Goal: Information Seeking & Learning: Learn about a topic

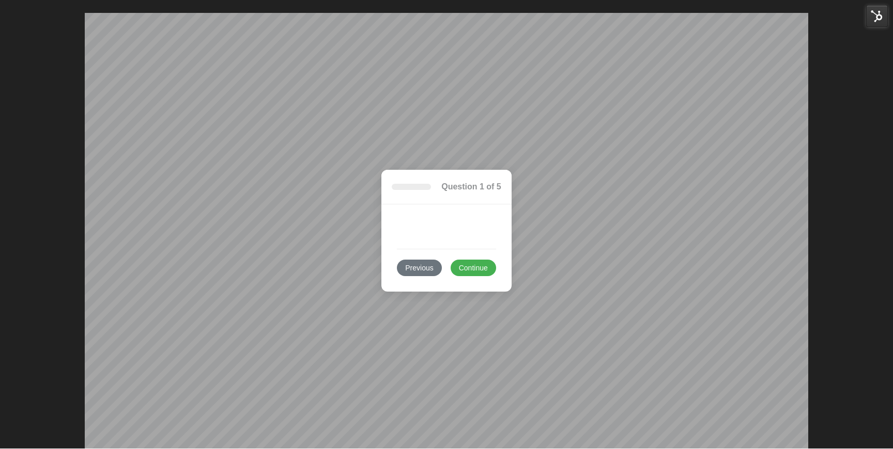
click at [468, 273] on button "Continue" at bounding box center [472, 268] width 45 height 17
click at [471, 269] on button "Continue" at bounding box center [472, 268] width 45 height 17
click at [437, 265] on button "Previous" at bounding box center [419, 268] width 44 height 17
click at [425, 205] on form "Previous Continue Submit Reset" at bounding box center [446, 248] width 130 height 87
click at [471, 265] on button "Continue" at bounding box center [472, 268] width 45 height 17
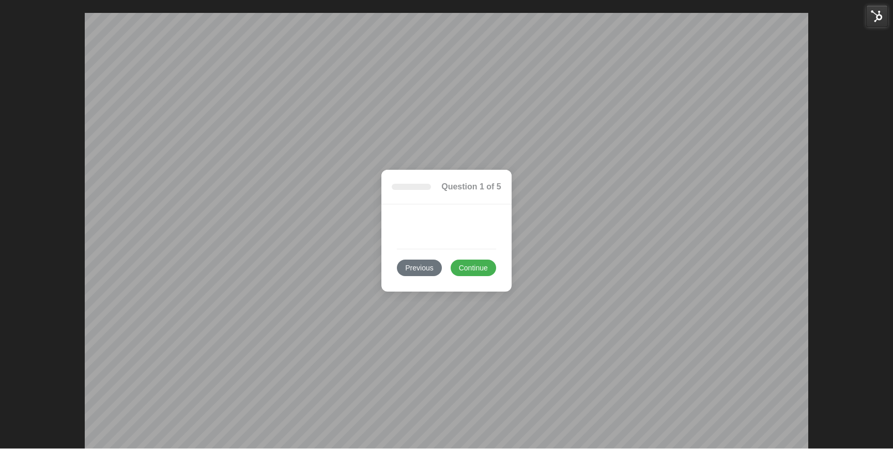
click at [471, 265] on button "Continue" at bounding box center [472, 268] width 45 height 17
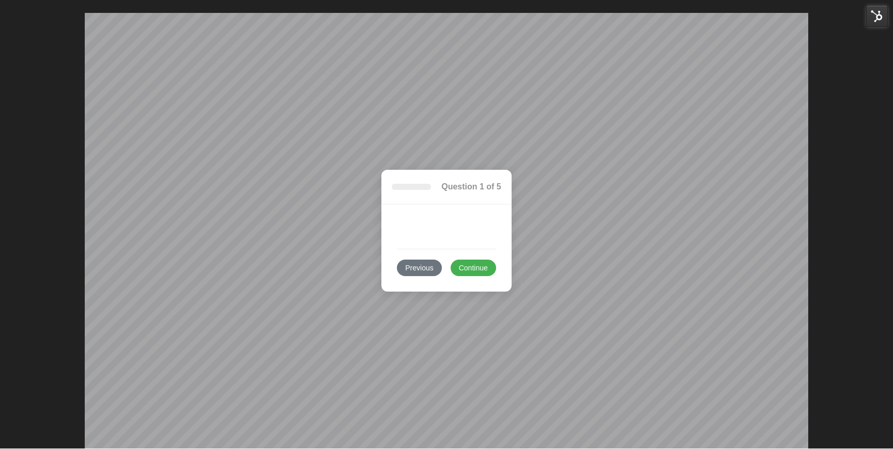
click at [416, 263] on button "Previous" at bounding box center [419, 268] width 44 height 17
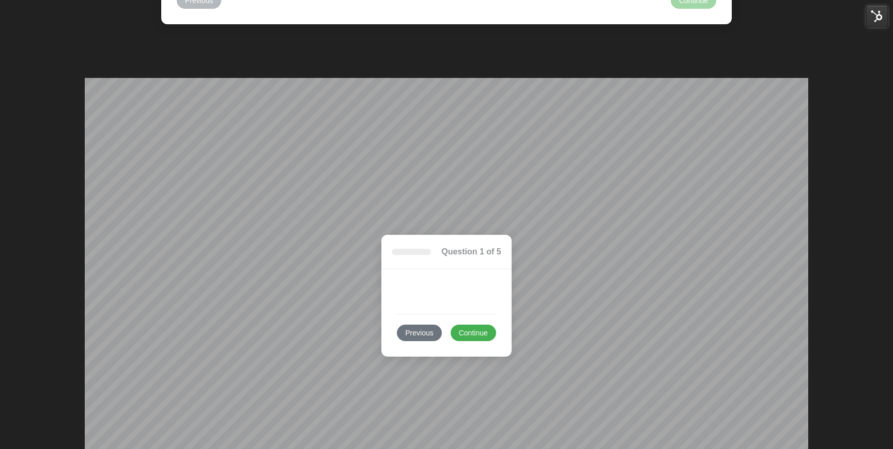
scroll to position [4300, 0]
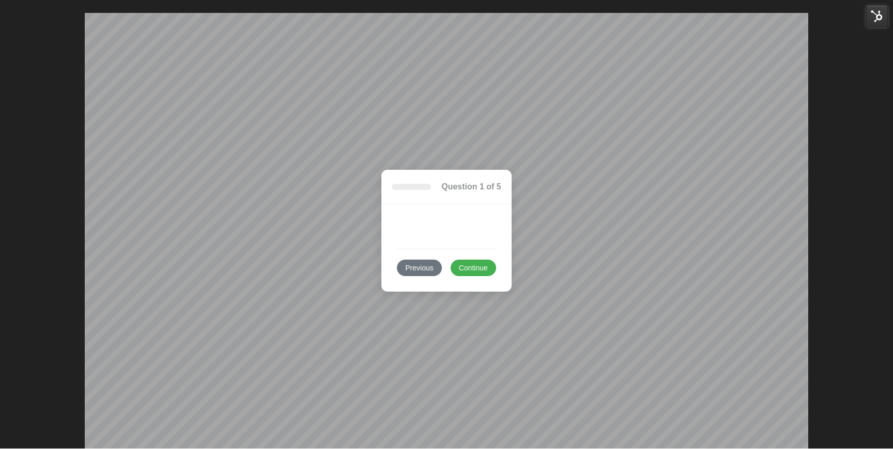
click at [61, 218] on div "Question 1 of 5 Previous Continue Submit Reset" at bounding box center [446, 231] width 893 height 436
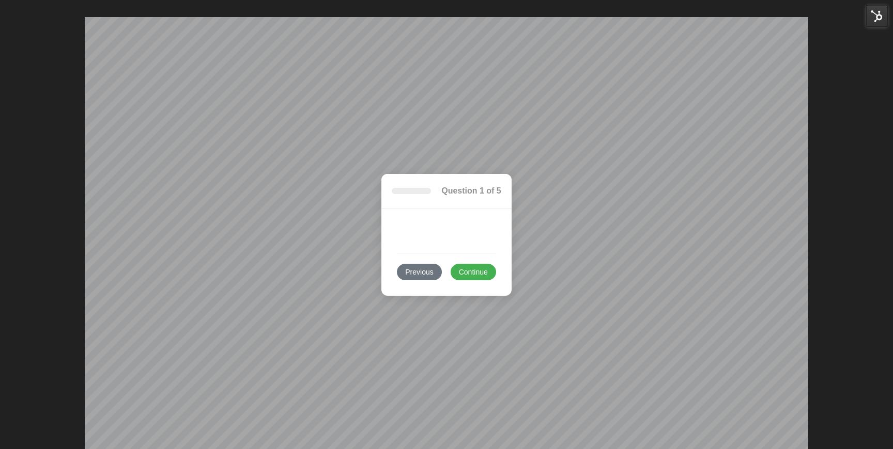
scroll to position [4294, 0]
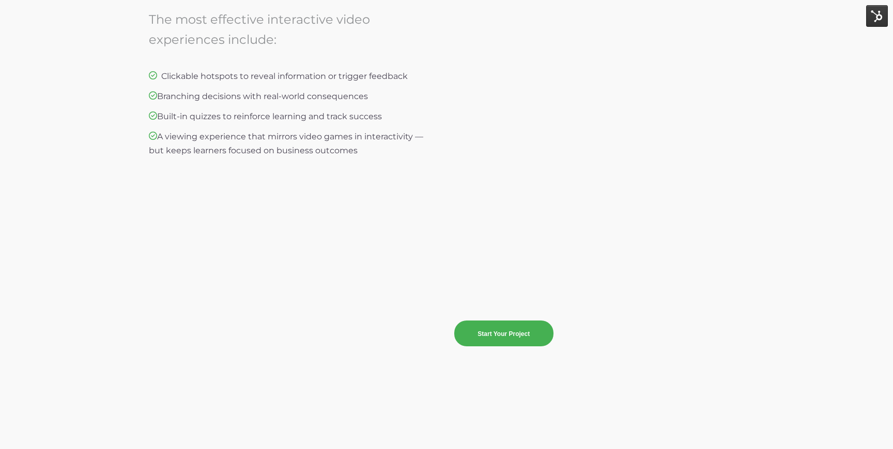
scroll to position [2375, 0]
click at [508, 225] on p at bounding box center [599, 226] width 290 height 13
click at [521, 152] on p at bounding box center [599, 148] width 290 height 13
click at [483, 321] on link "Start Your Project" at bounding box center [503, 331] width 99 height 26
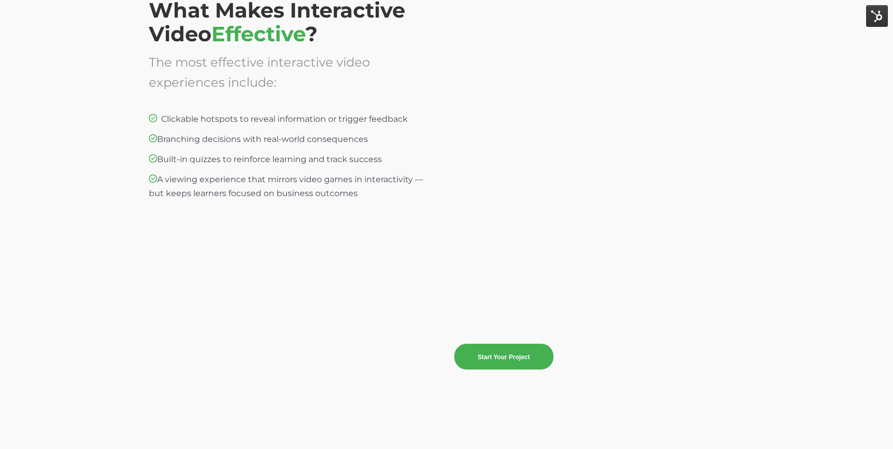
scroll to position [2335, 0]
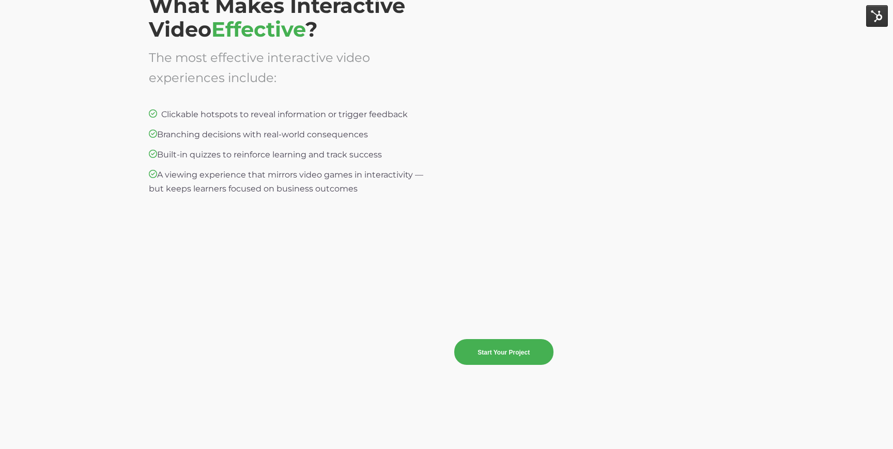
click at [498, 231] on p at bounding box center [599, 228] width 290 height 13
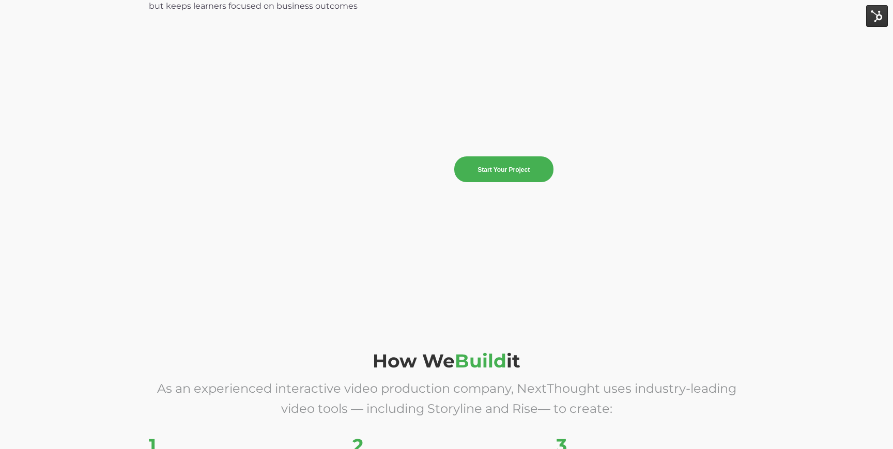
scroll to position [2210, 0]
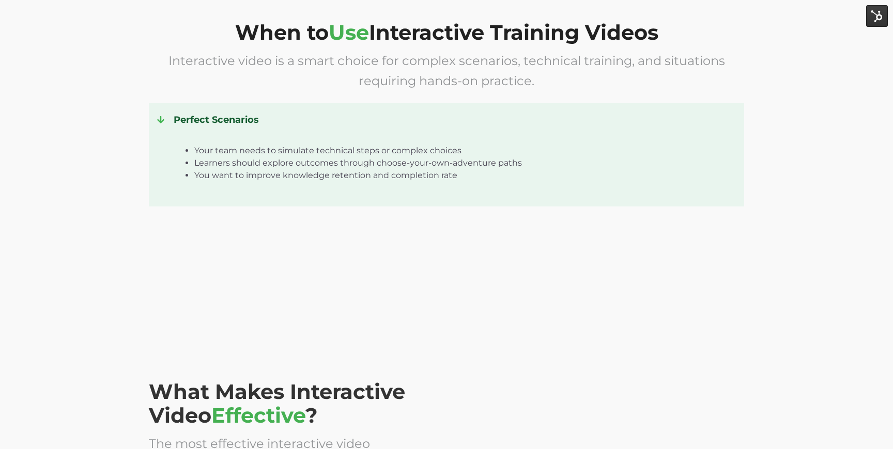
scroll to position [2314, 0]
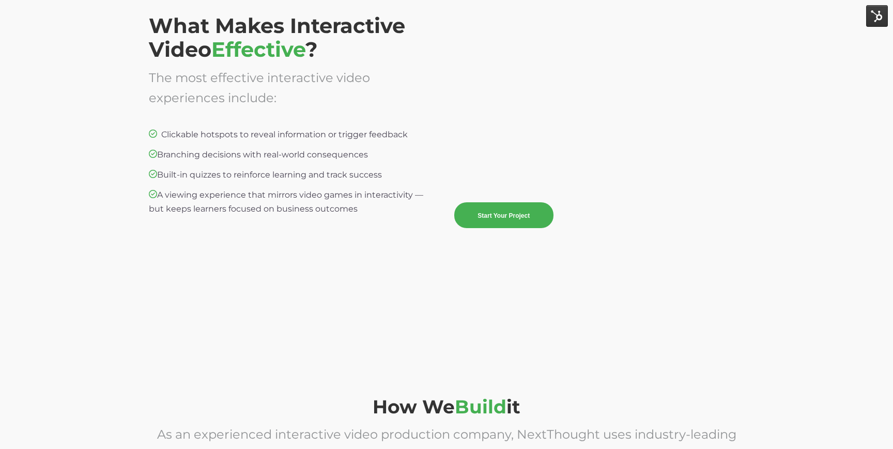
click at [396, 294] on div "What Makes Interactive Video Effective ? The most effective interactive video e…" at bounding box center [446, 139] width 893 height 366
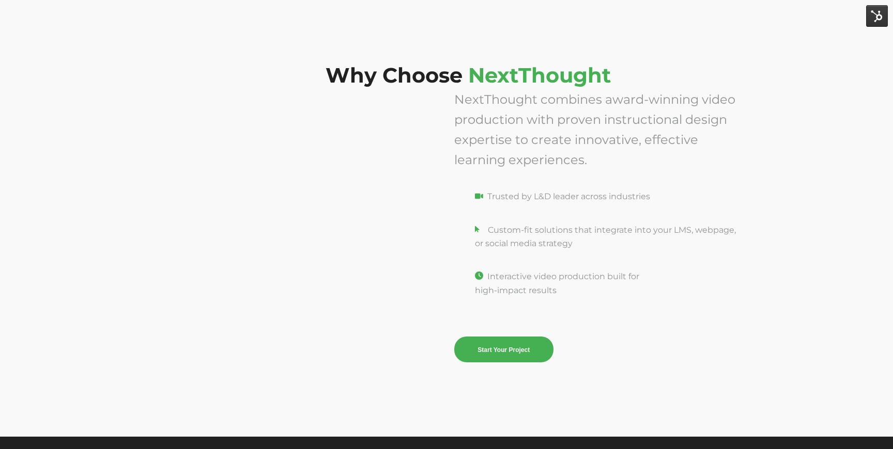
scroll to position [3870, 0]
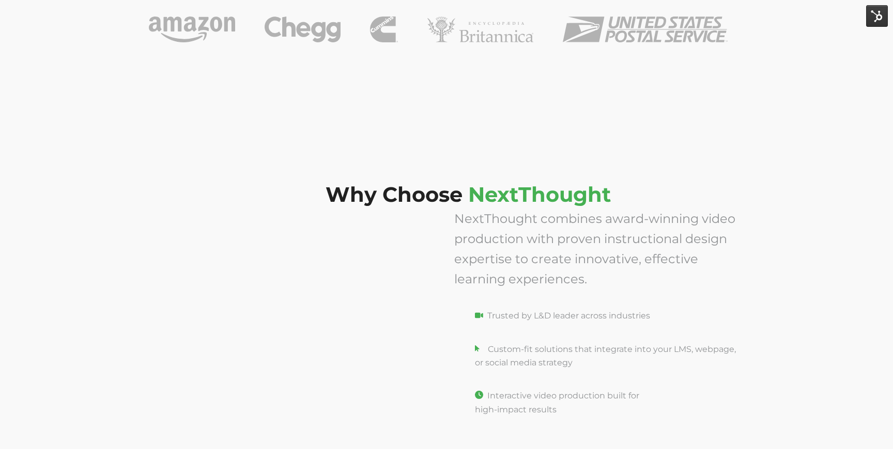
click at [369, 142] on div "Why Choose NextThought" at bounding box center [446, 169] width 893 height 88
click at [400, 114] on div "Who We’ve Partnered With The world's top organizations trust NextThought to cre…" at bounding box center [446, 0] width 893 height 249
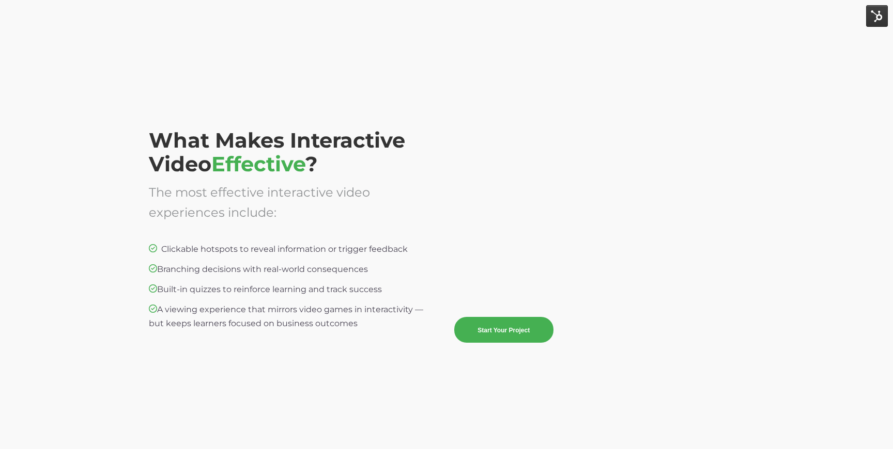
scroll to position [2194, 0]
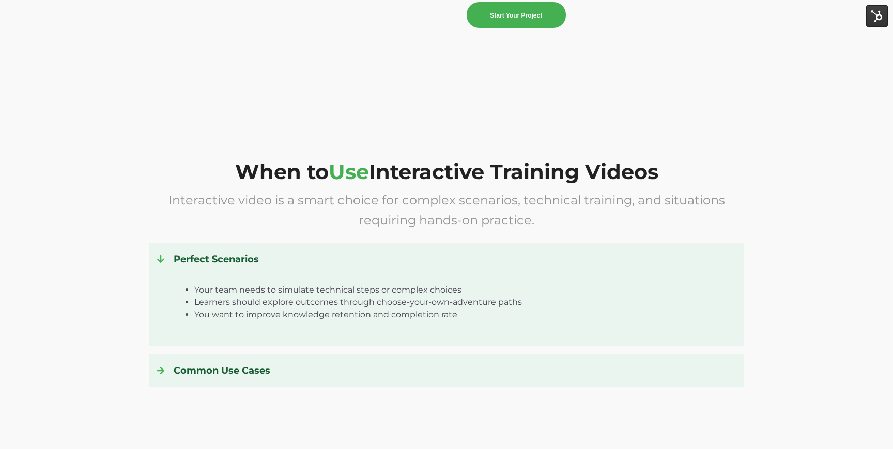
click at [383, 131] on div "When to Use Interactive Training Videos Interactive video is a smart choice for…" at bounding box center [446, 281] width 893 height 359
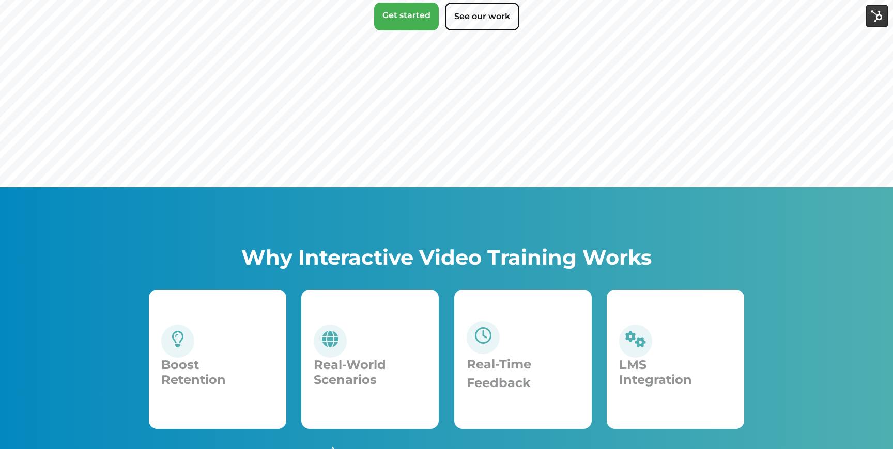
scroll to position [251, 0]
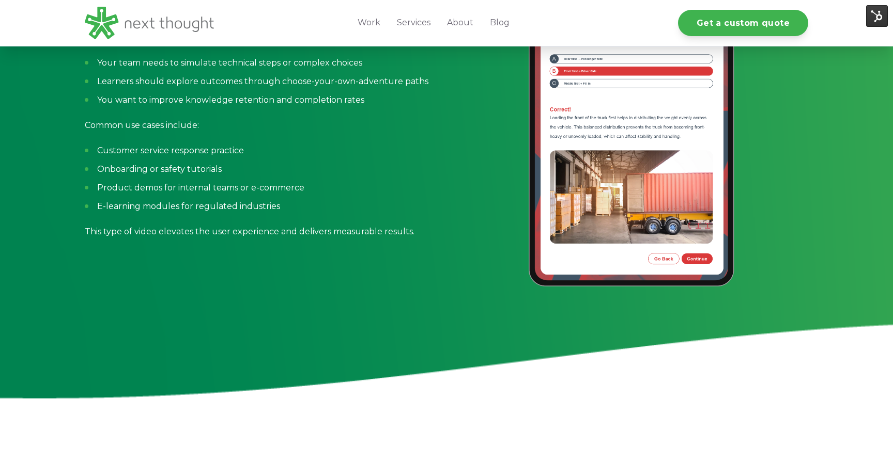
scroll to position [1306, 0]
